Goal: Task Accomplishment & Management: Use online tool/utility

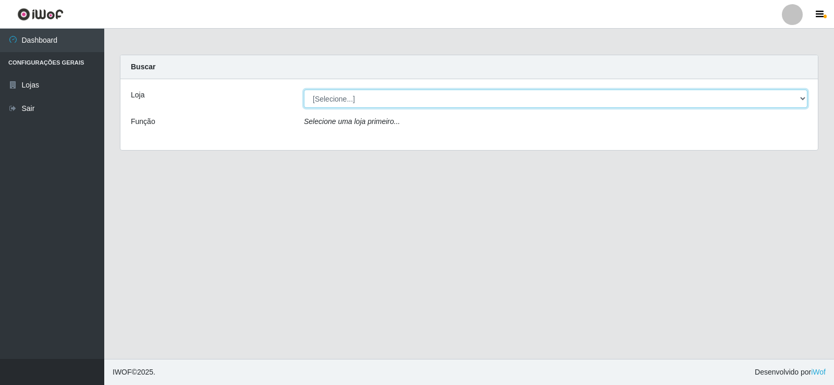
click at [396, 100] on select "[Selecione...] SuperFácil Atacado - [GEOGRAPHIC_DATA]" at bounding box center [556, 99] width 504 height 18
select select "504"
click at [304, 90] on select "[Selecione...] SuperFácil Atacado - [GEOGRAPHIC_DATA]" at bounding box center [556, 99] width 504 height 18
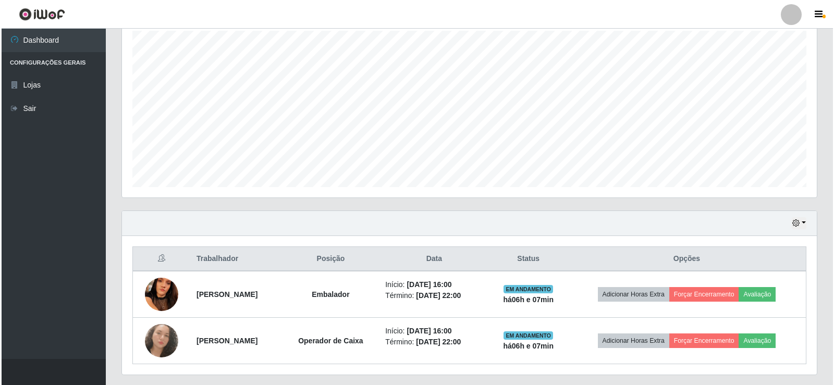
scroll to position [214, 0]
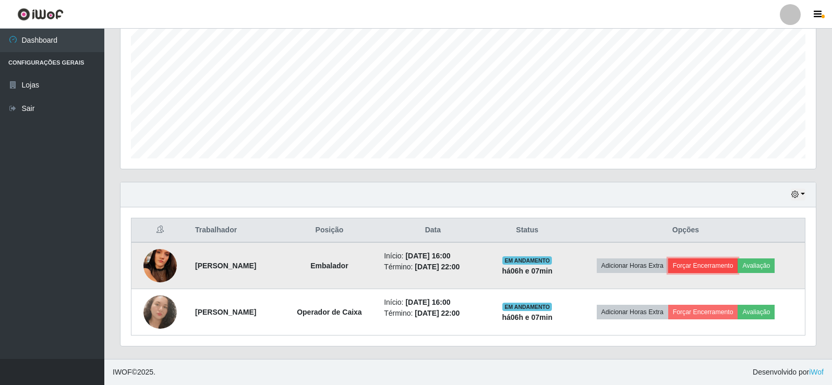
click at [732, 271] on button "Forçar Encerramento" at bounding box center [703, 266] width 70 height 15
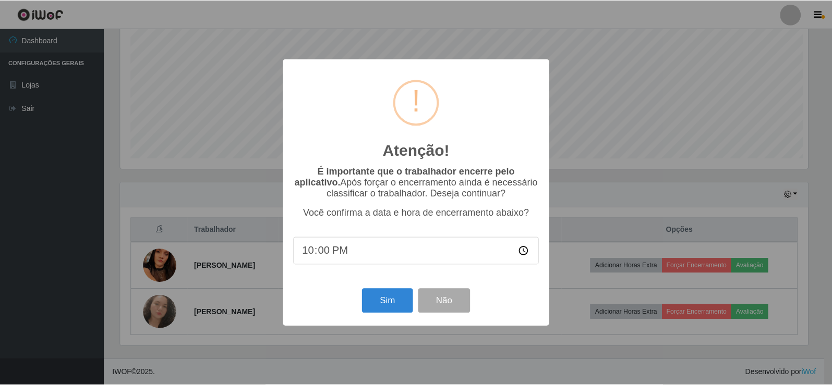
scroll to position [216, 690]
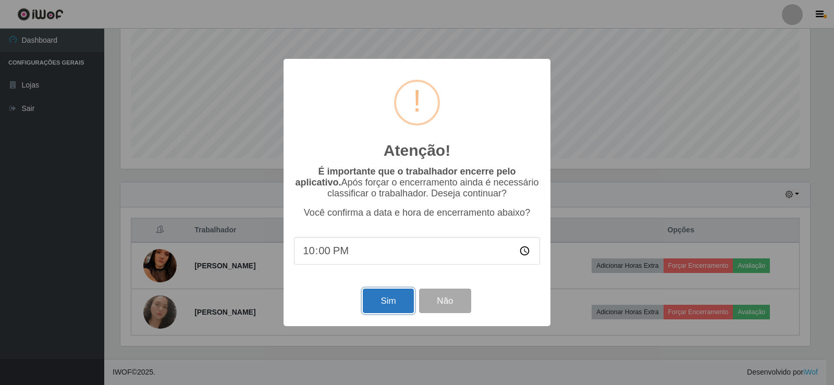
click at [396, 312] on button "Sim" at bounding box center [388, 301] width 51 height 25
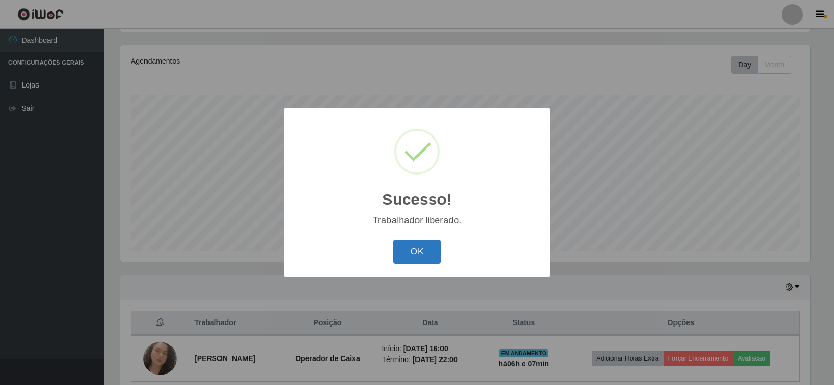
drag, startPoint x: 422, startPoint y: 253, endPoint x: 512, endPoint y: 293, distance: 98.7
click at [422, 253] on button "OK" at bounding box center [417, 252] width 48 height 25
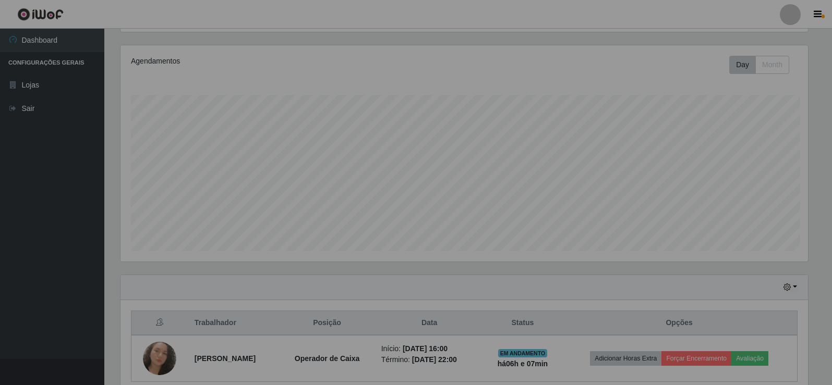
scroll to position [216, 695]
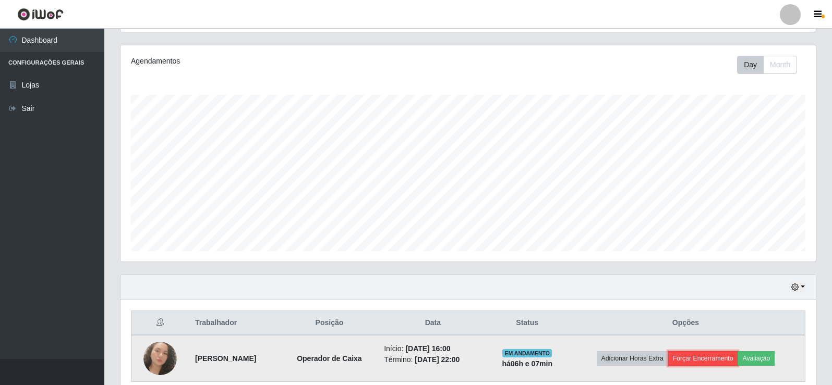
click at [698, 354] on button "Forçar Encerramento" at bounding box center [703, 358] width 70 height 15
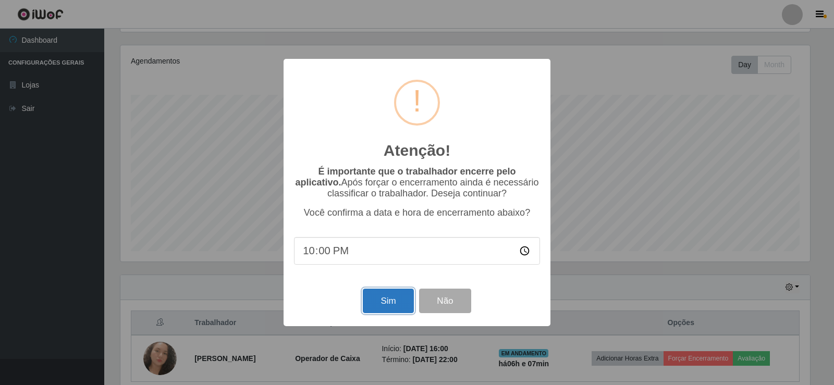
click at [399, 299] on button "Sim" at bounding box center [388, 301] width 51 height 25
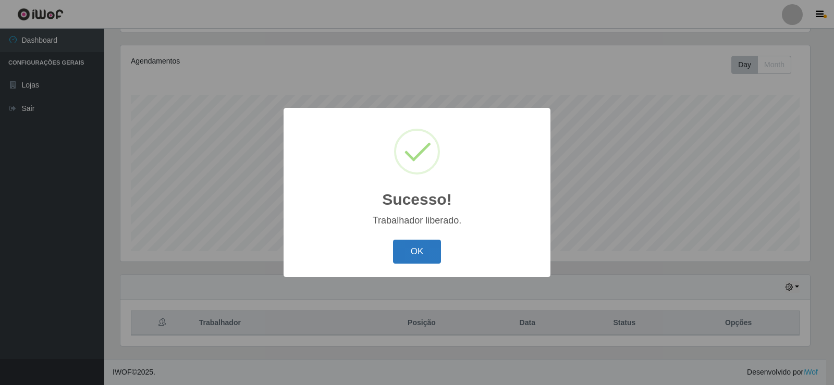
click at [439, 258] on button "OK" at bounding box center [417, 252] width 48 height 25
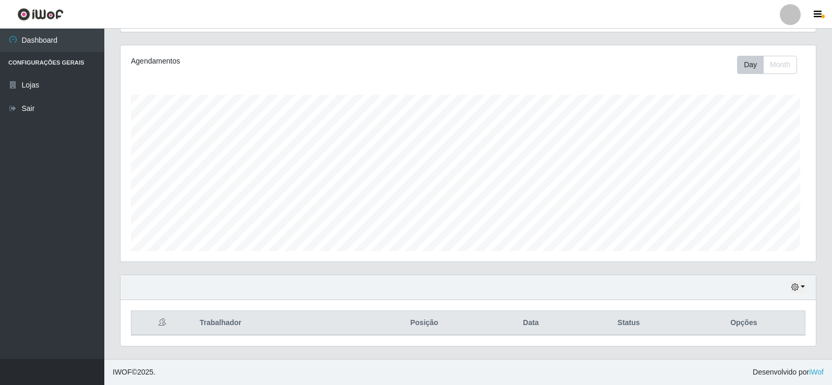
scroll to position [216, 695]
